Goal: Transaction & Acquisition: Obtain resource

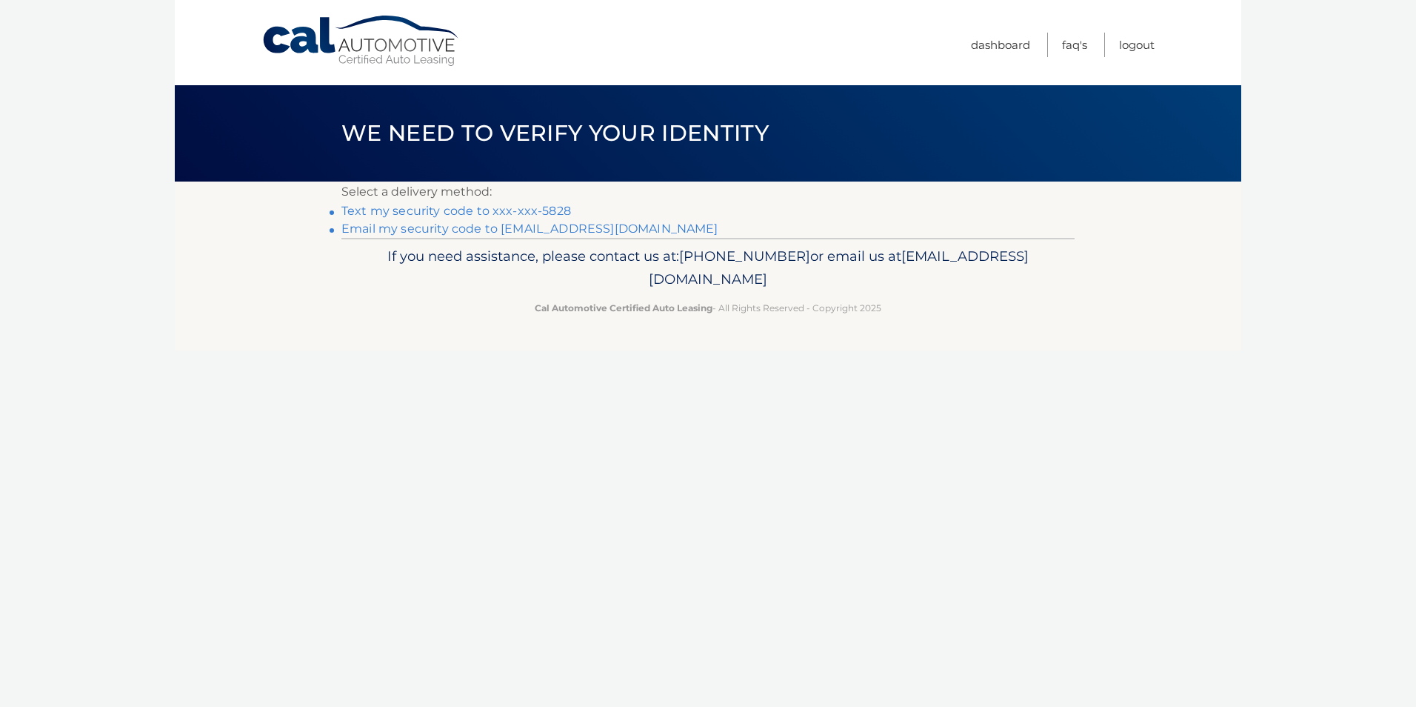
click at [402, 211] on link "Text my security code to xxx-xxx-5828" at bounding box center [456, 211] width 230 height 14
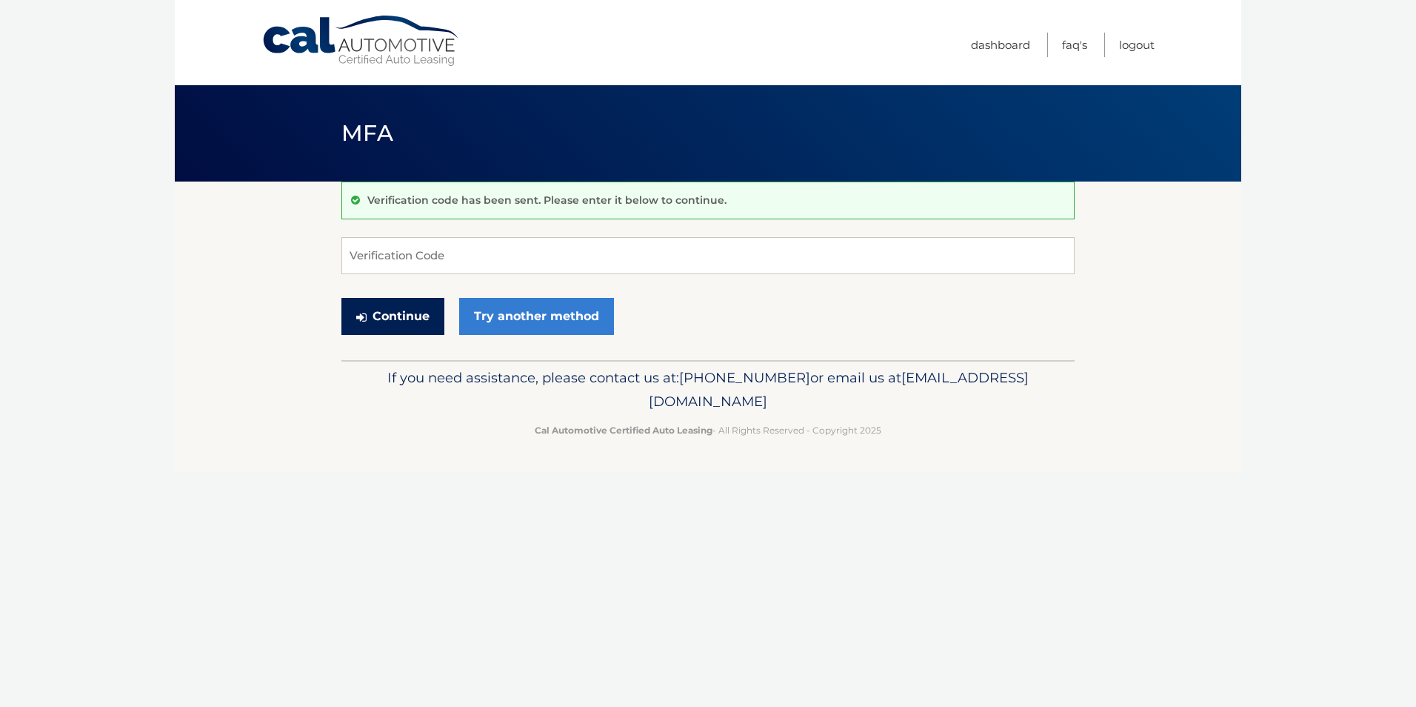
click at [391, 321] on button "Continue" at bounding box center [392, 316] width 103 height 37
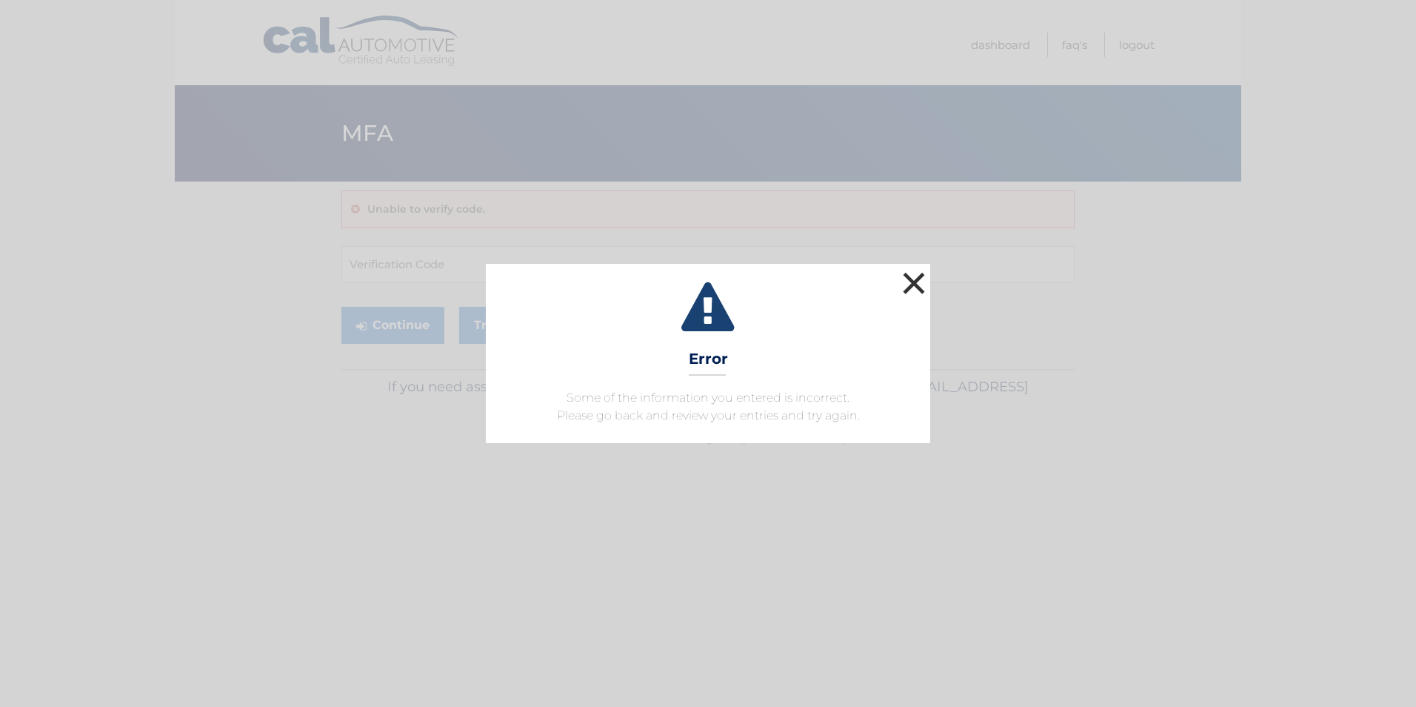
click at [901, 280] on button "×" at bounding box center [914, 283] width 30 height 30
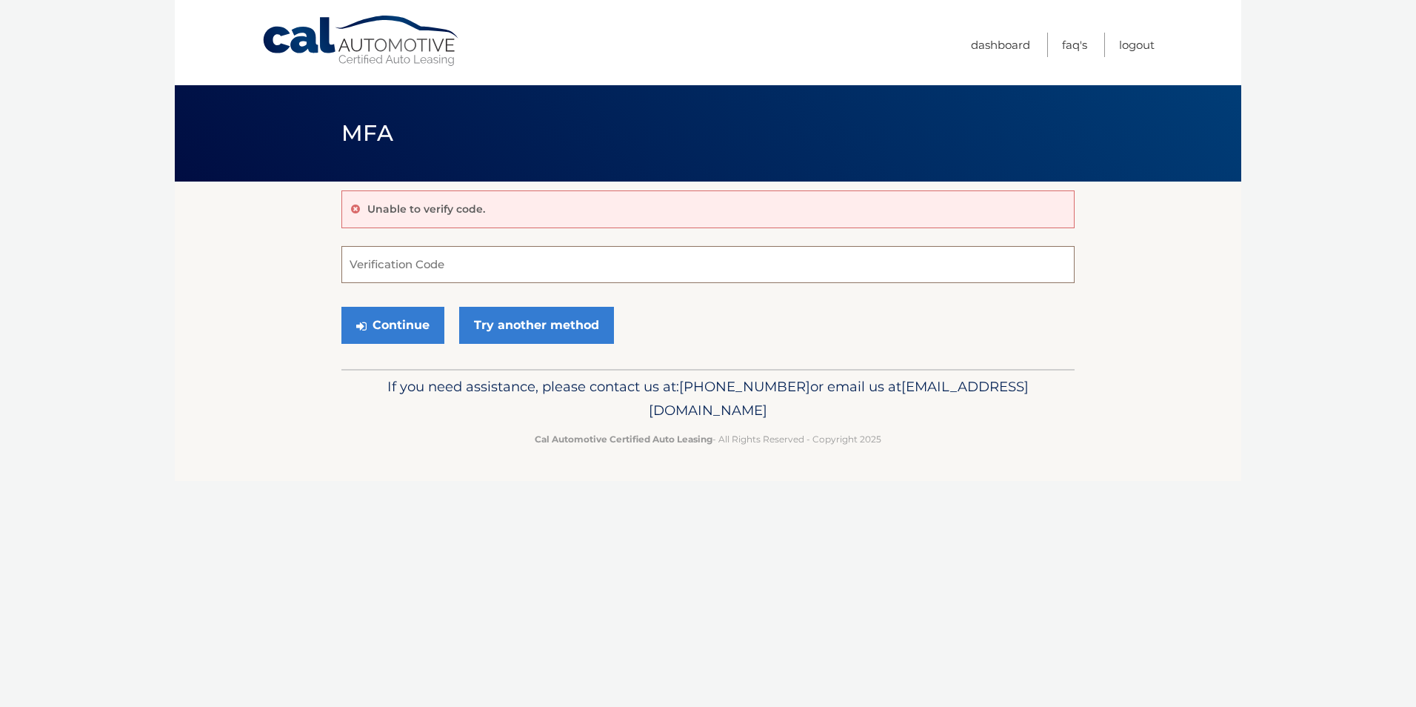
click at [427, 270] on input "Verification Code" at bounding box center [707, 264] width 733 height 37
type input "044681"
click at [371, 323] on button "Continue" at bounding box center [392, 325] width 103 height 37
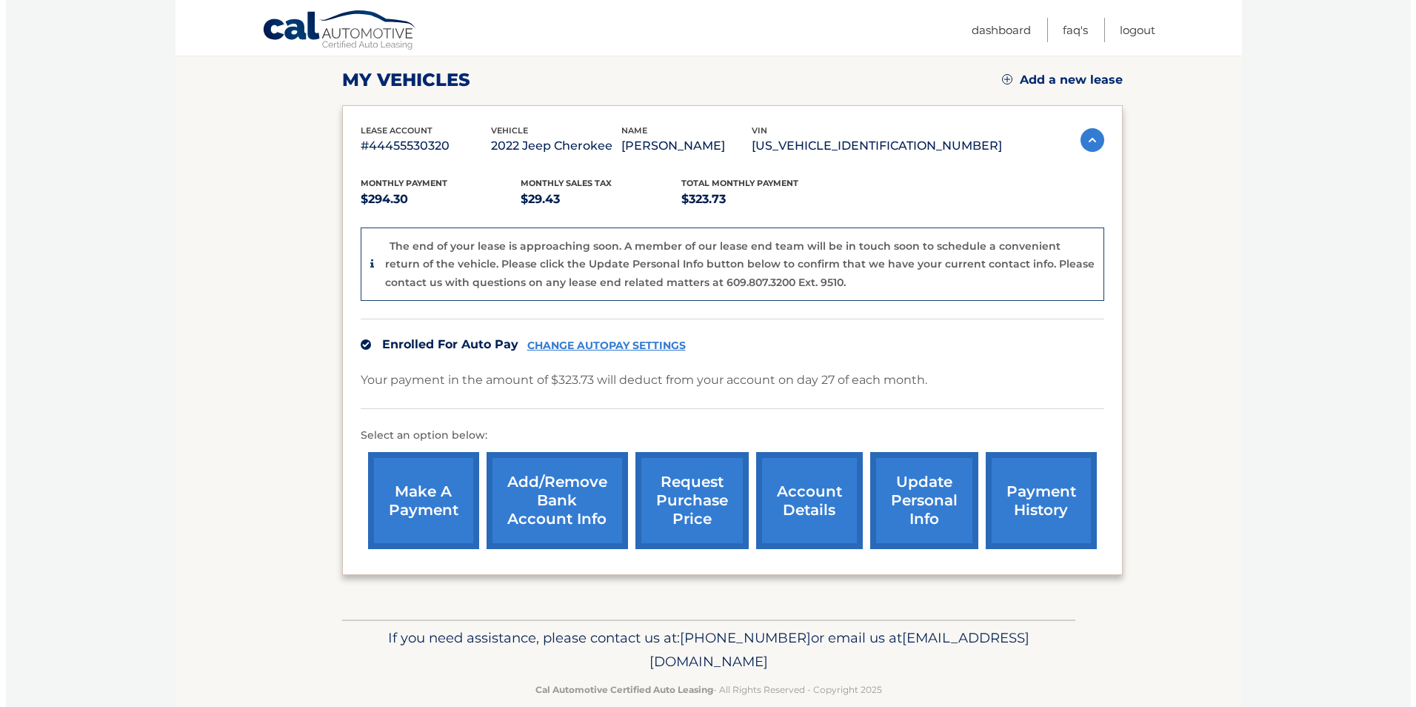
scroll to position [222, 0]
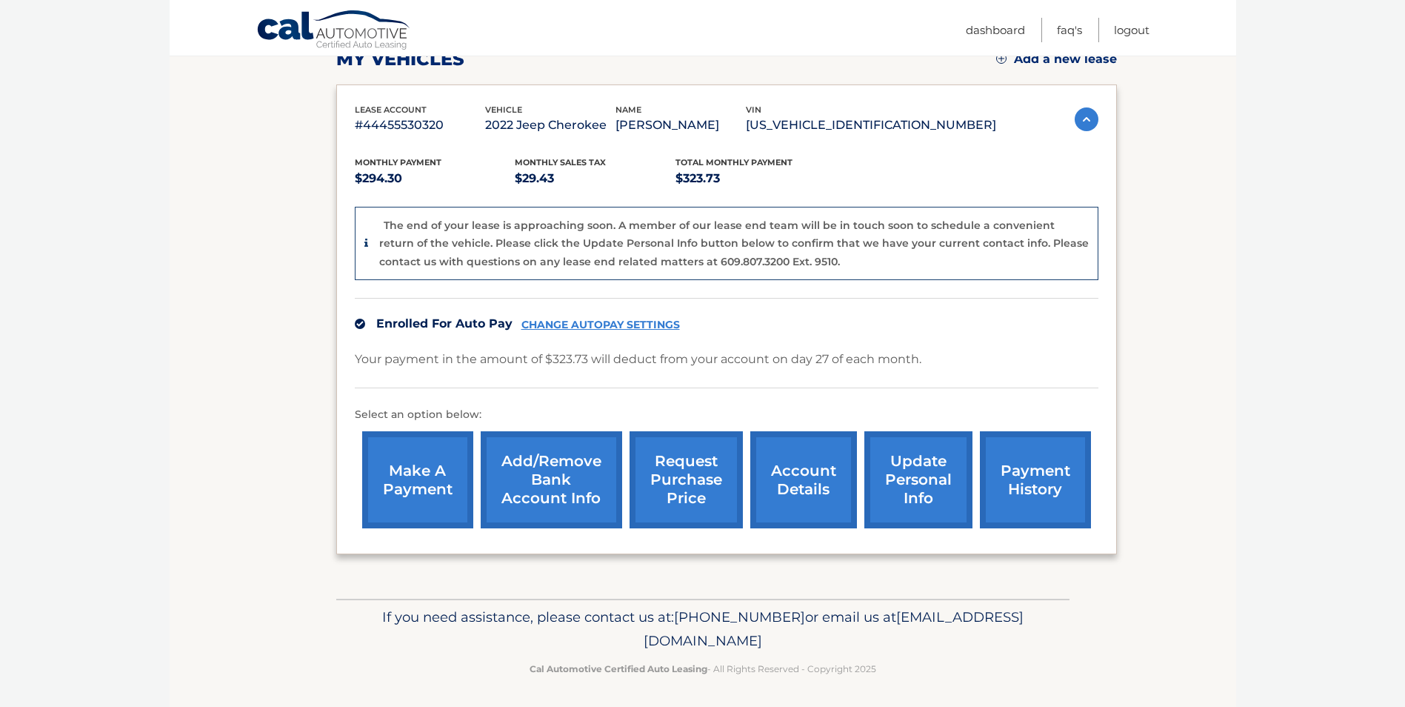
click at [687, 484] on link "request purchase price" at bounding box center [686, 479] width 113 height 97
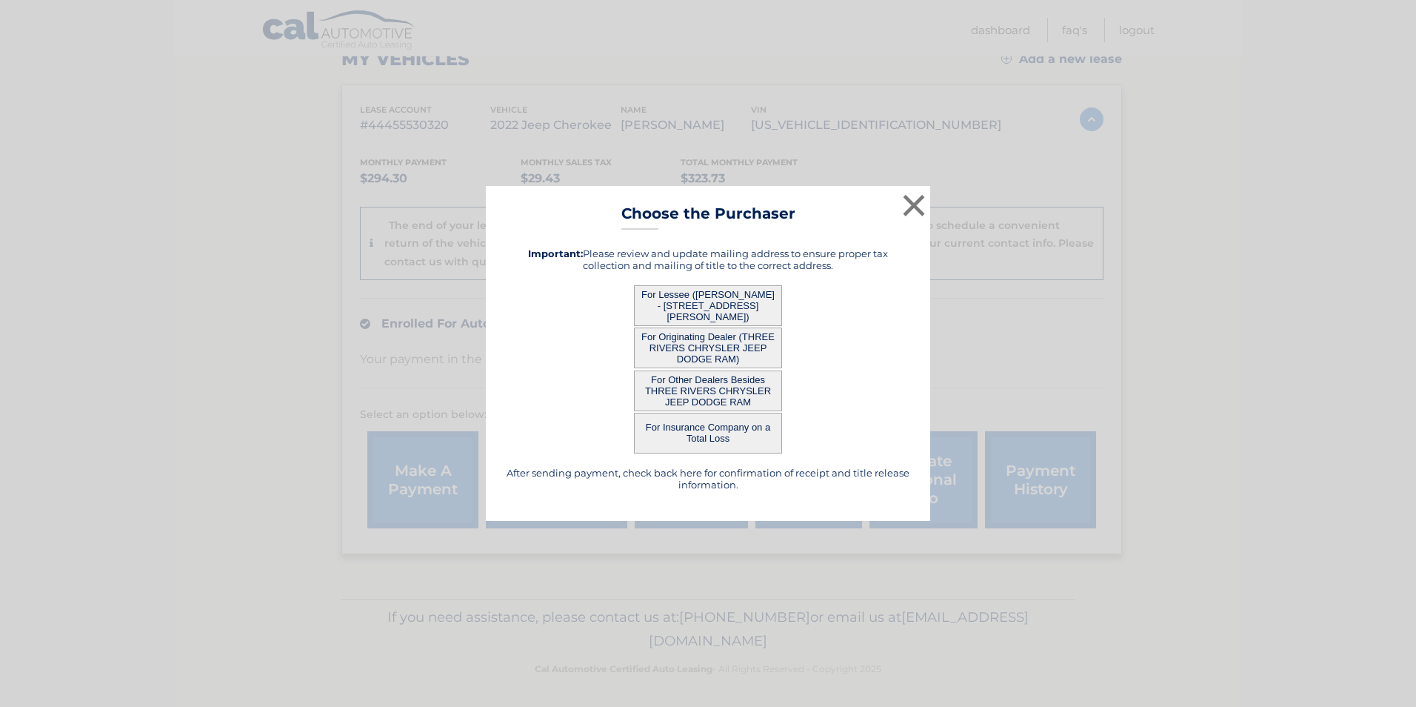
click at [759, 292] on button "For Lessee (BARBARA TAROLI - 1909 Michael Dr, , Pittsburgh, PA 15227)" at bounding box center [708, 305] width 148 height 41
click at [682, 301] on button "For Lessee (BARBARA TAROLI - 1909 Michael Dr, , Pittsburgh, PA 15227)" at bounding box center [708, 305] width 148 height 41
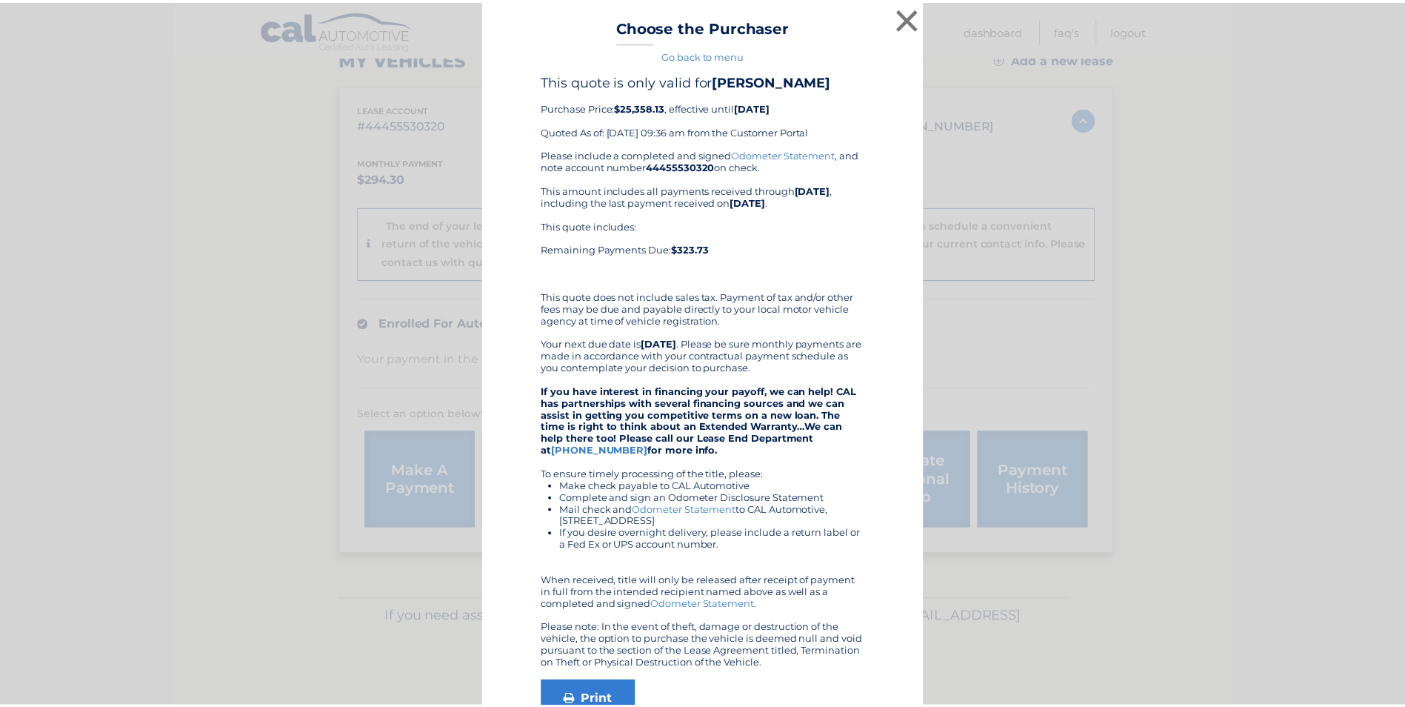
scroll to position [0, 0]
click at [905, 12] on button "×" at bounding box center [914, 19] width 30 height 30
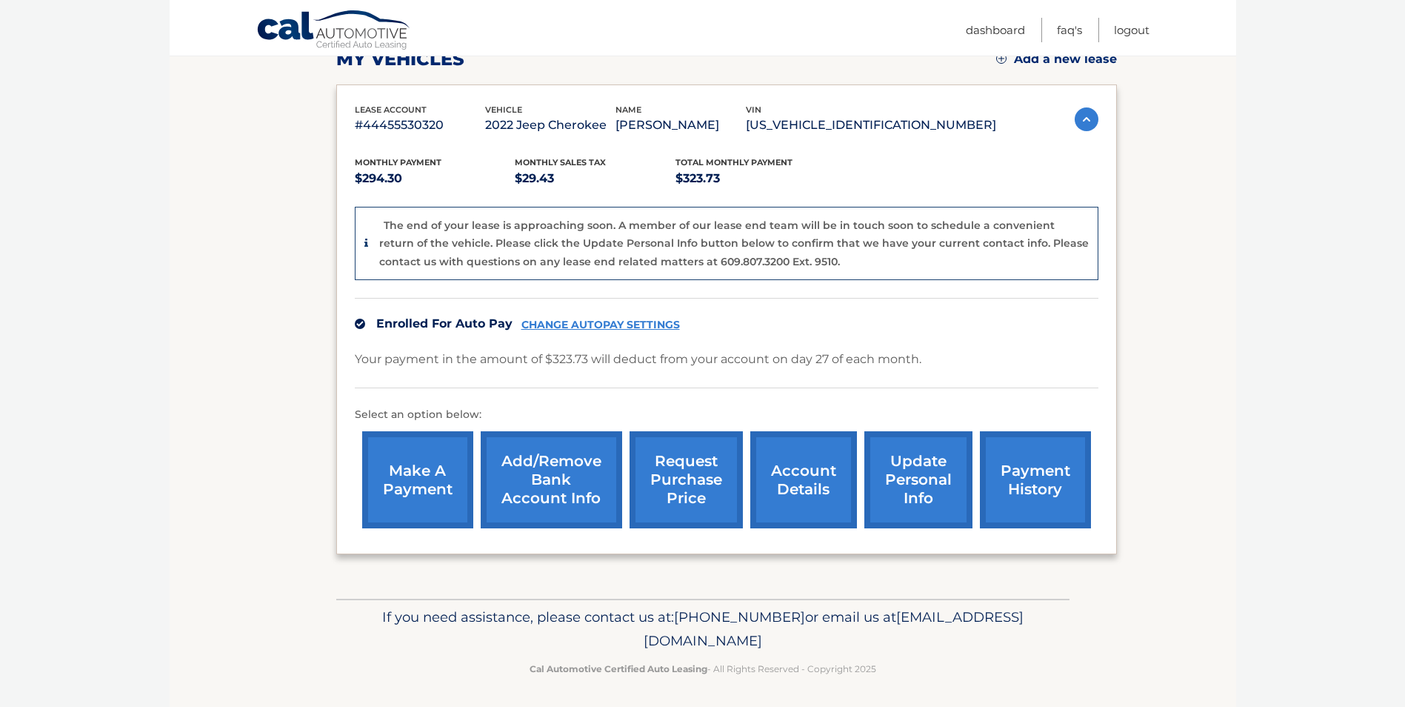
click at [820, 487] on link "account details" at bounding box center [803, 479] width 107 height 97
click at [662, 488] on link "request purchase price" at bounding box center [686, 479] width 113 height 97
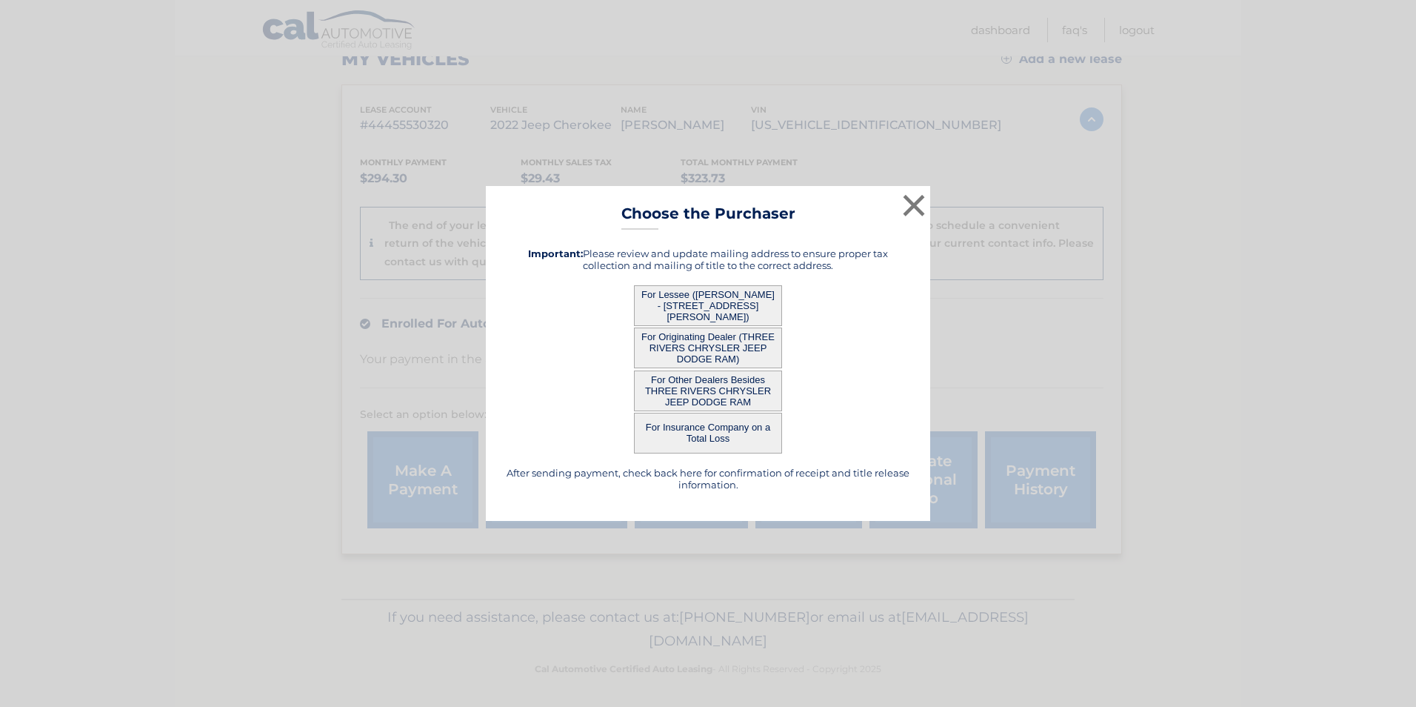
click at [654, 347] on button "For Originating Dealer (THREE RIVERS CHRYSLER JEEP DODGE RAM)" at bounding box center [708, 347] width 148 height 41
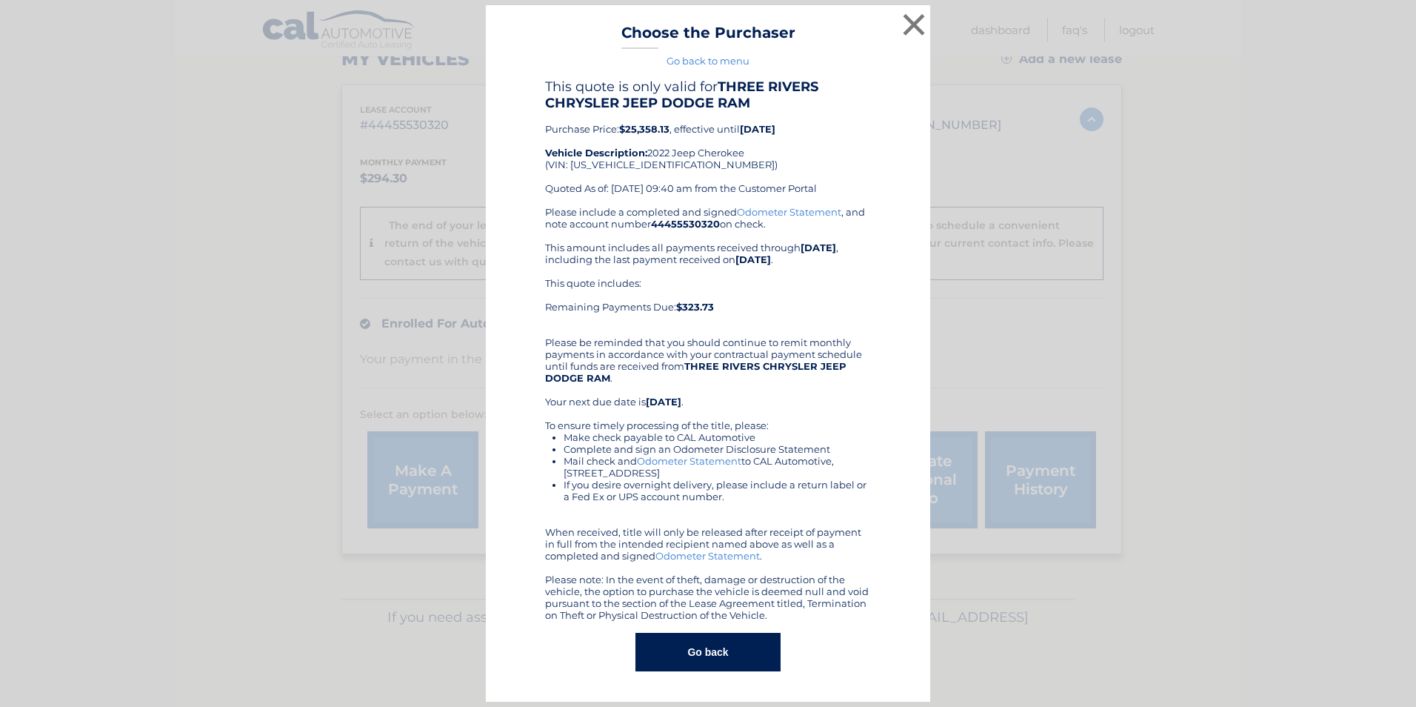
click at [702, 339] on div "Please include a completed and signed Odometer Statement , and note account num…" at bounding box center [708, 413] width 326 height 415
click at [907, 17] on button "×" at bounding box center [914, 25] width 30 height 30
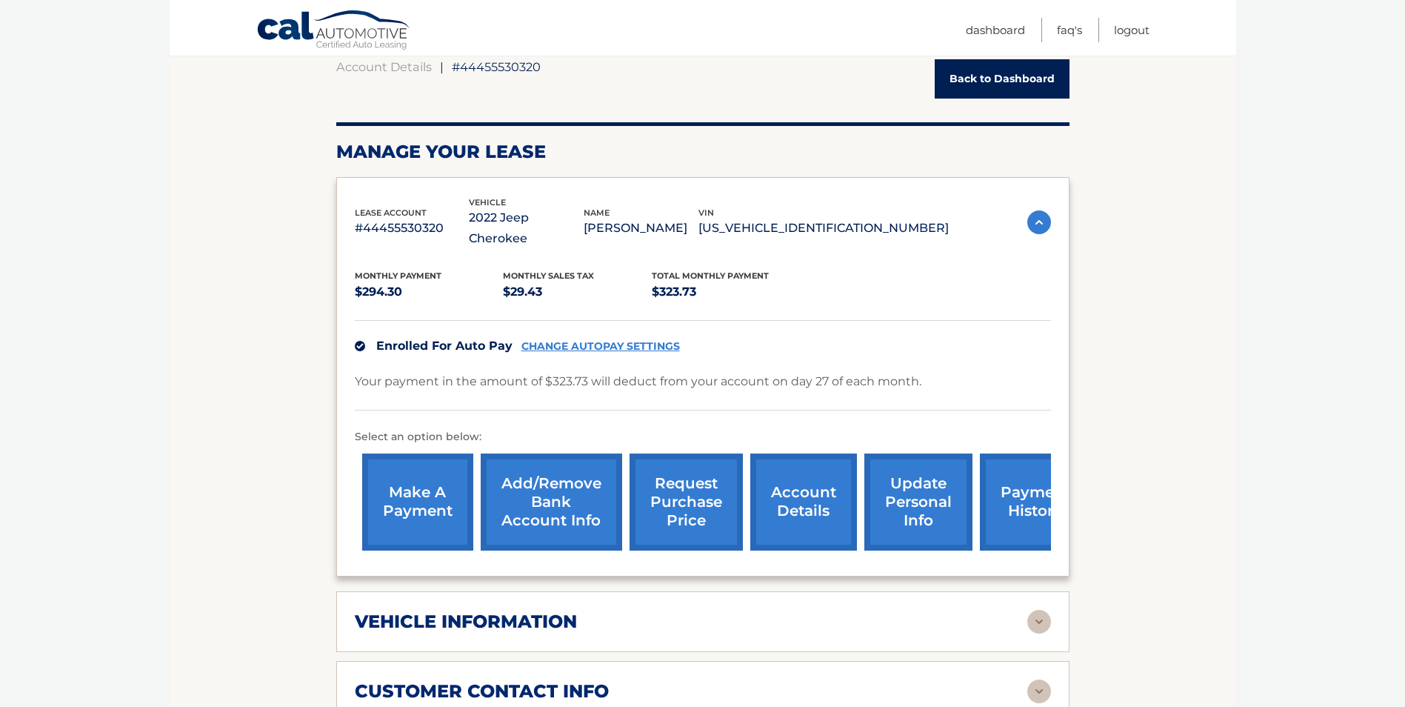
scroll to position [222, 0]
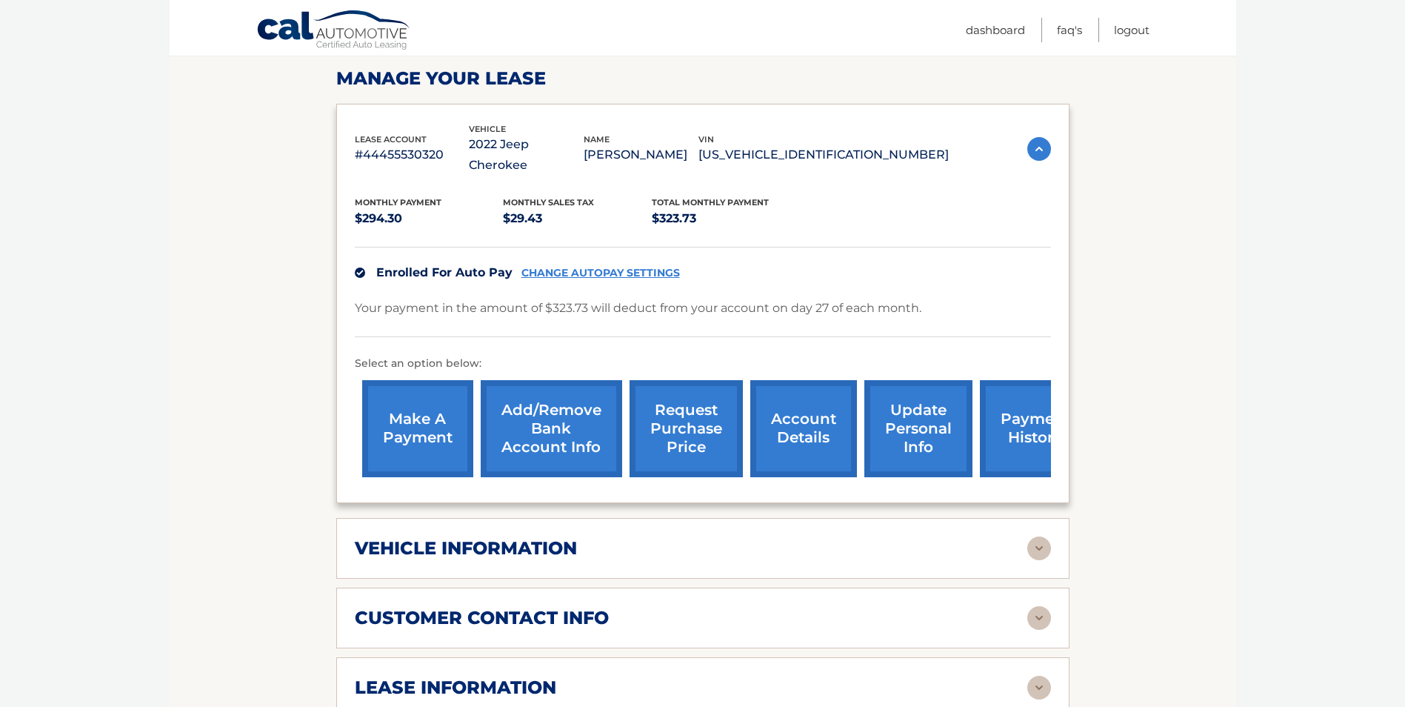
click at [875, 540] on div "vehicle information vehicle Year [DATE] vehicle make Jeep vehicle model Cheroke…" at bounding box center [702, 548] width 733 height 61
click at [1041, 536] on img at bounding box center [1039, 548] width 24 height 24
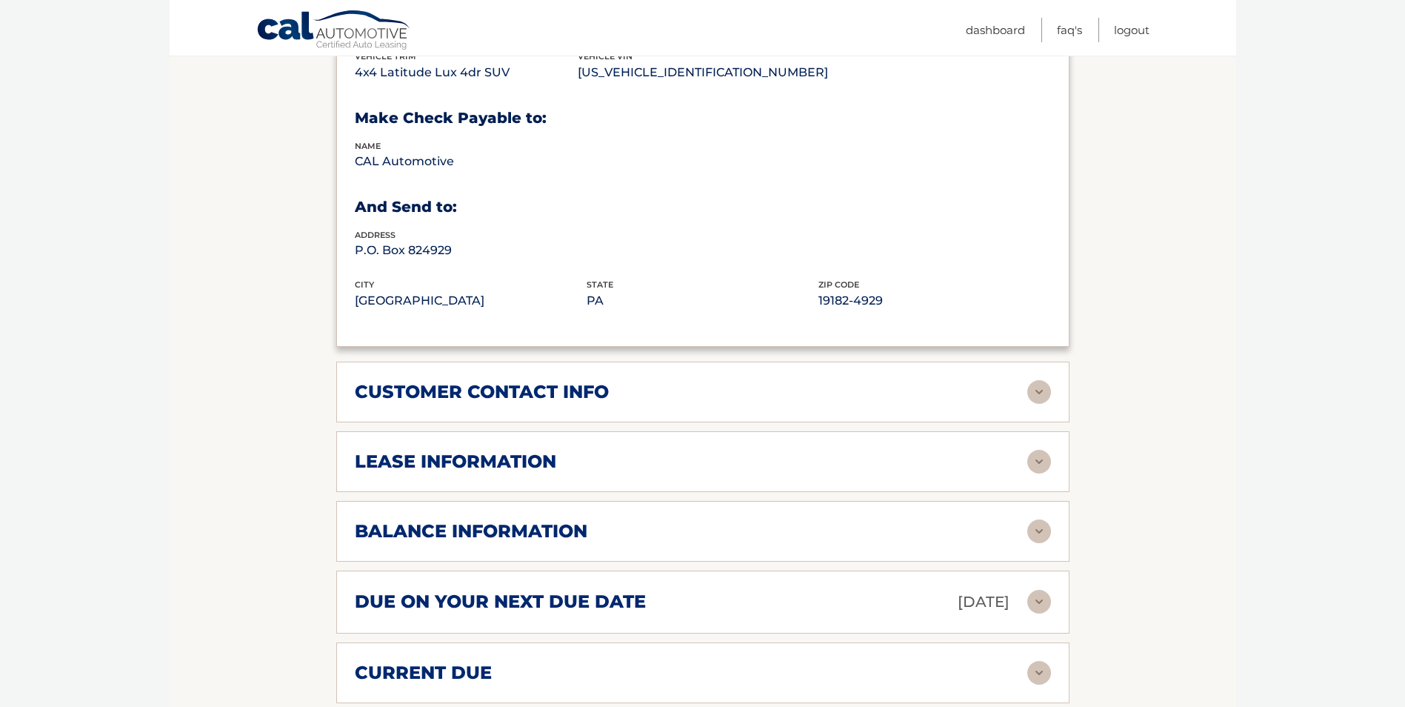
scroll to position [963, 0]
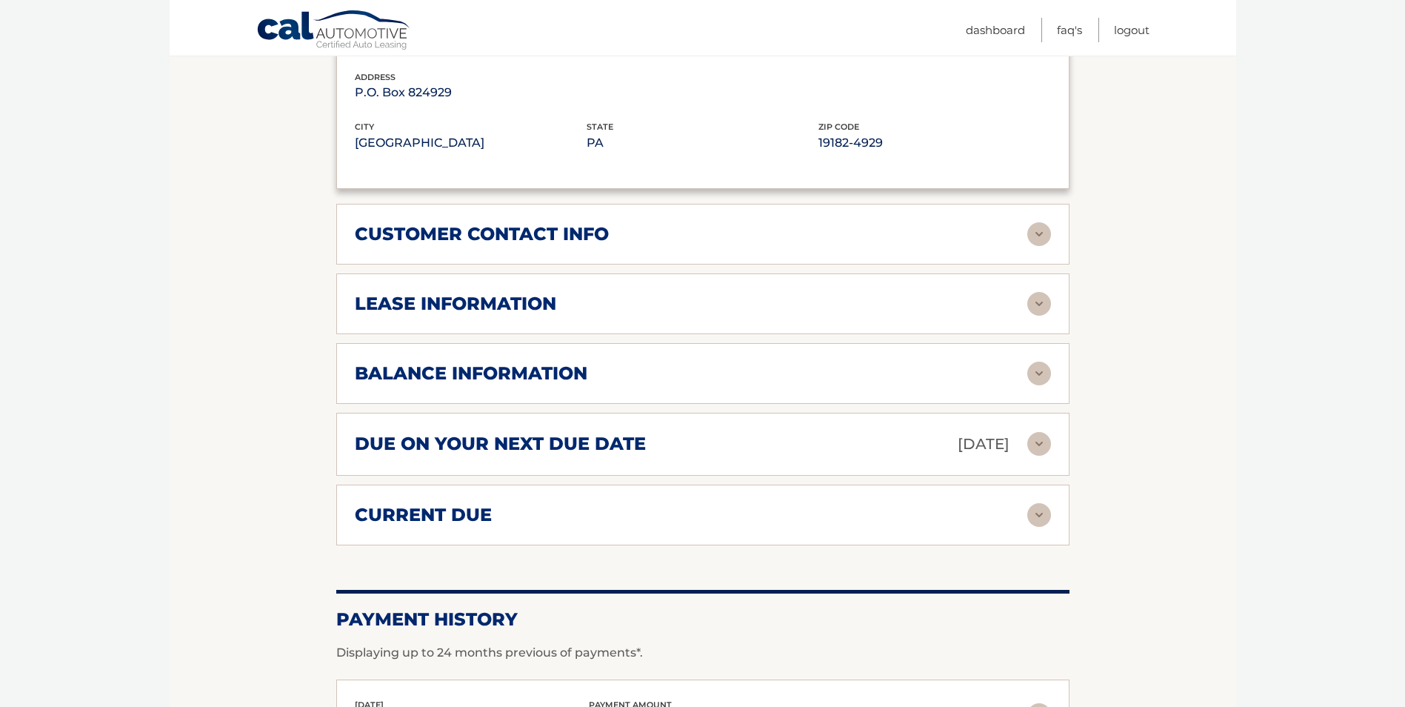
click at [1041, 361] on img at bounding box center [1039, 373] width 24 height 24
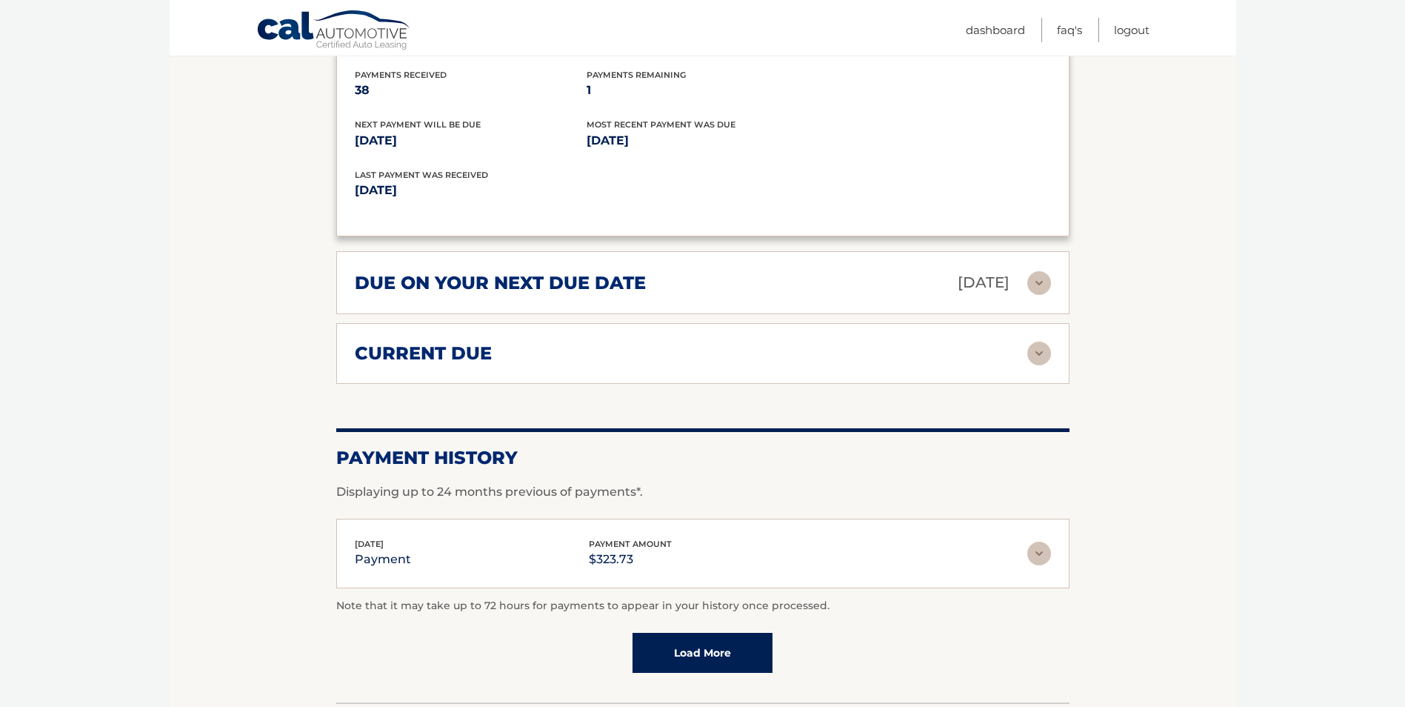
scroll to position [1333, 0]
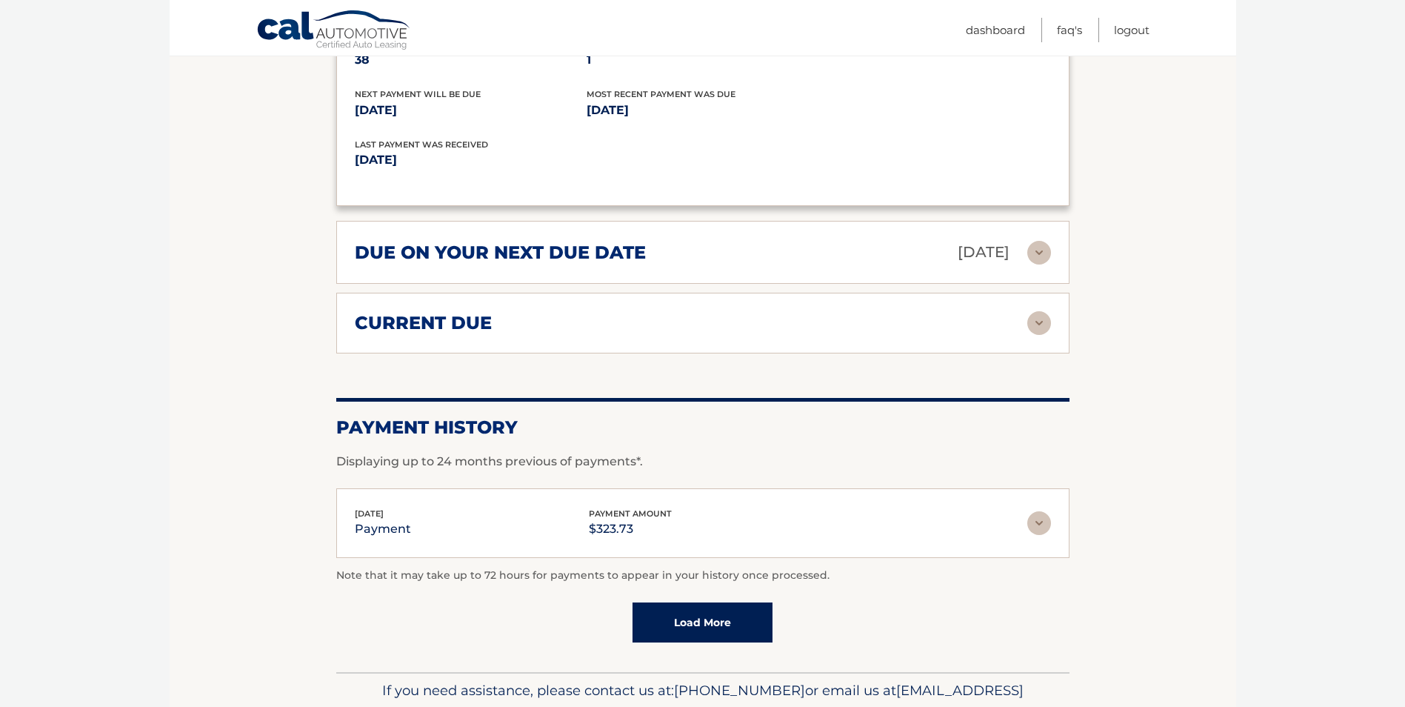
click at [1033, 311] on img at bounding box center [1039, 323] width 24 height 24
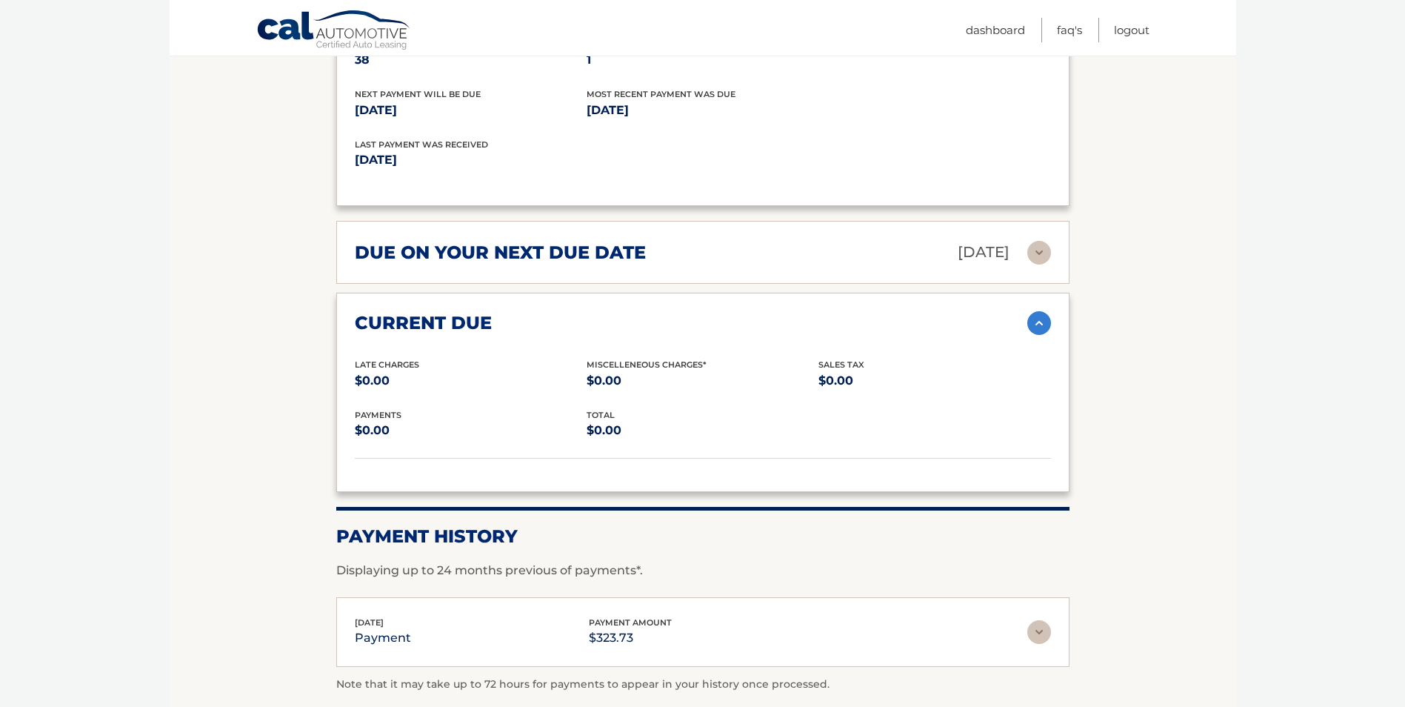
scroll to position [889, 0]
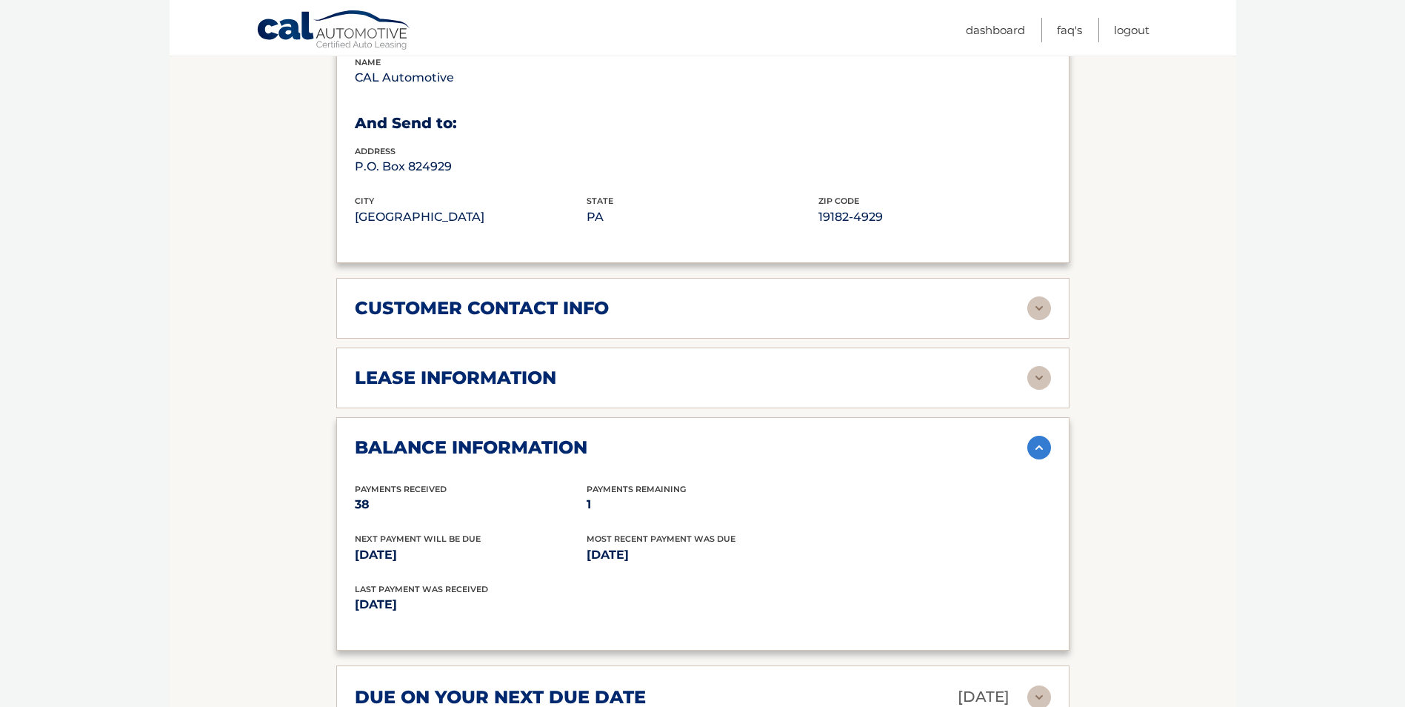
click at [1204, 335] on section "Account Details | #44455530320 Back to Dashboard Manage Your Lease lease accoun…" at bounding box center [703, 259] width 1067 height 1932
